Goal: Transaction & Acquisition: Purchase product/service

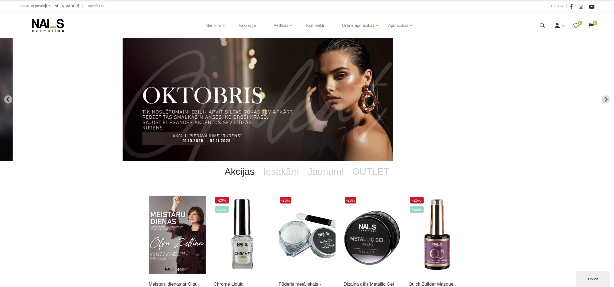
click at [52, 25] on icon at bounding box center [47, 26] width 57 height 14
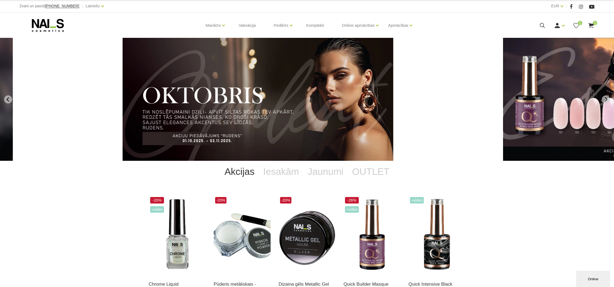
click at [543, 25] on use at bounding box center [542, 25] width 5 height 5
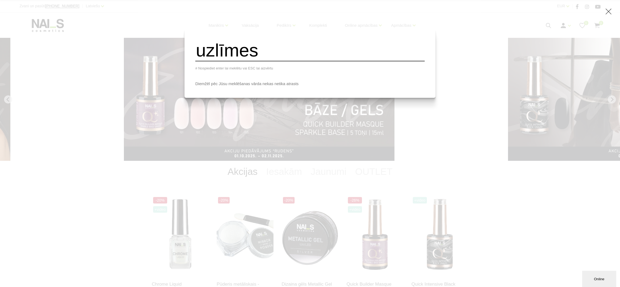
type input "uzlīmes"
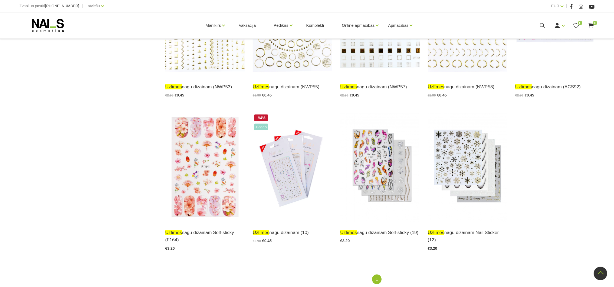
scroll to position [1278, 0]
